Goal: Check status: Check status

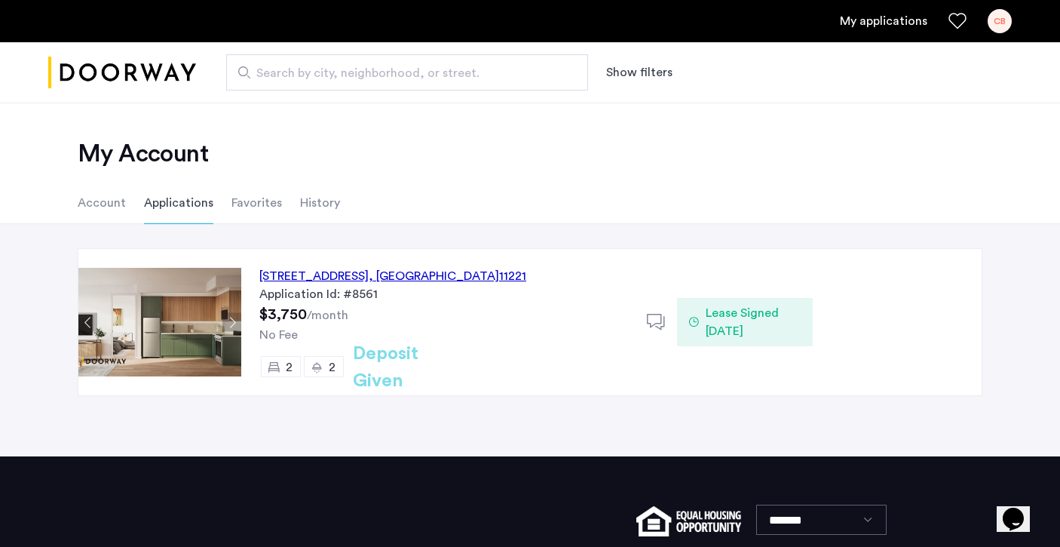
click at [98, 208] on li "Account" at bounding box center [102, 203] width 48 height 42
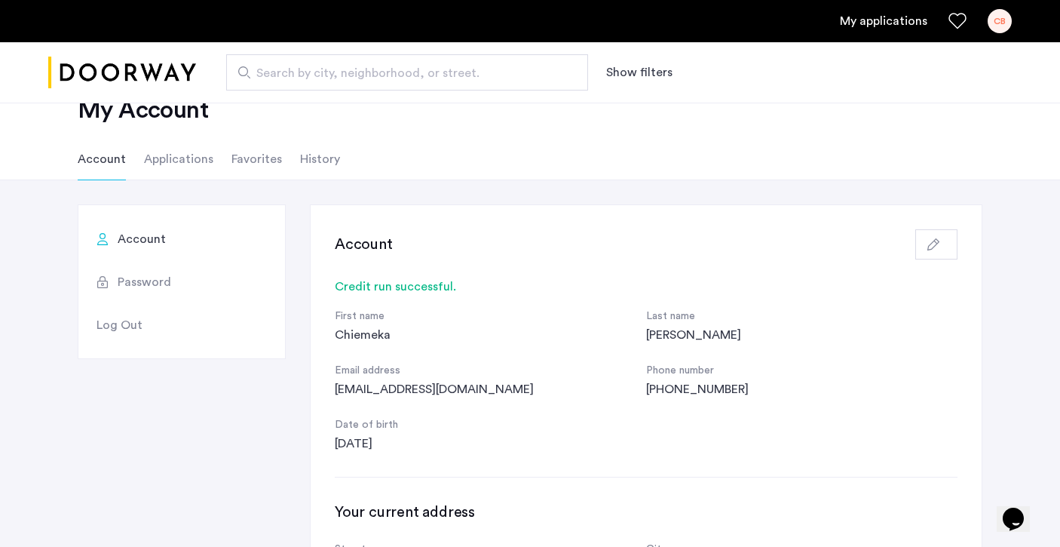
scroll to position [34, 0]
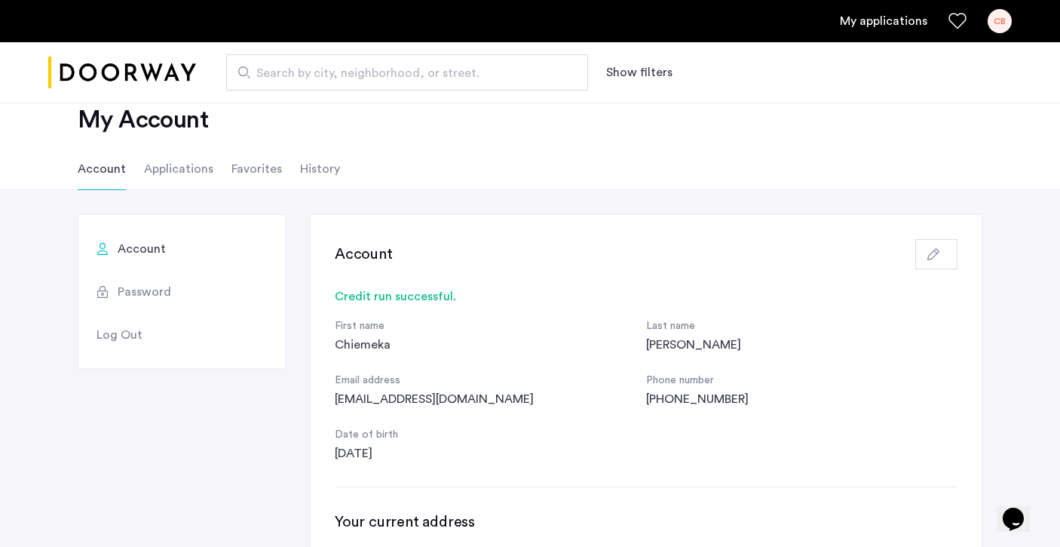
click at [155, 164] on li "Applications" at bounding box center [178, 169] width 69 height 42
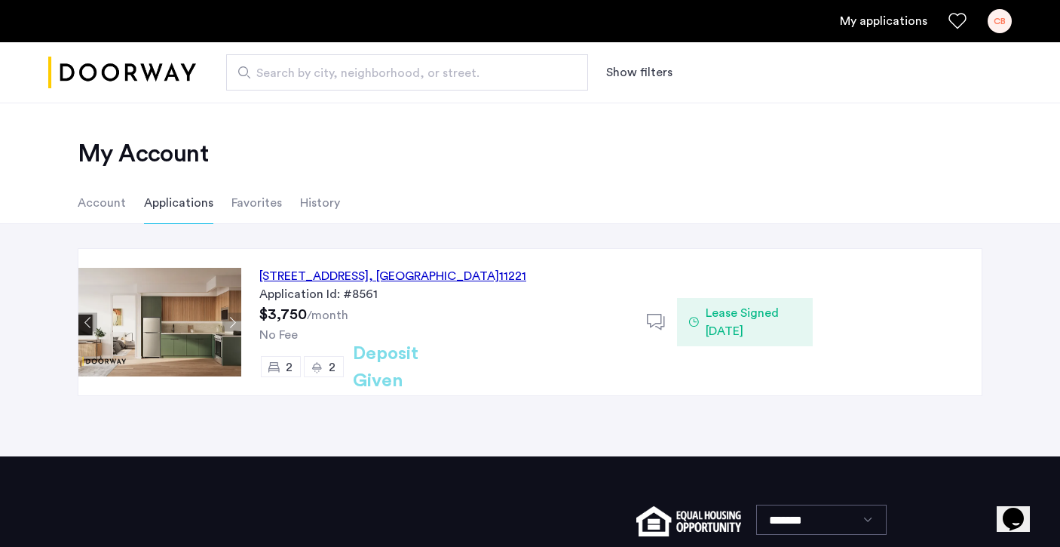
click at [439, 363] on h2 "Deposit Given" at bounding box center [413, 367] width 120 height 54
click at [479, 277] on span ", [GEOGRAPHIC_DATA]" at bounding box center [434, 276] width 130 height 12
